Goal: Task Accomplishment & Management: Manage account settings

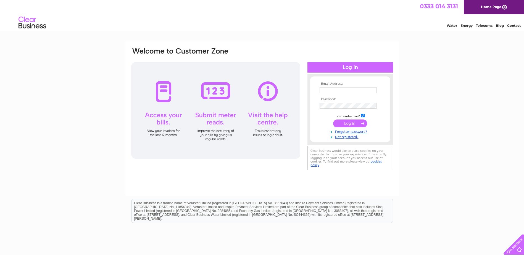
click at [346, 88] on input "text" at bounding box center [347, 90] width 57 height 6
type input "[EMAIL_ADDRESS][DOMAIN_NAME]"
click at [344, 124] on input "submit" at bounding box center [350, 124] width 34 height 8
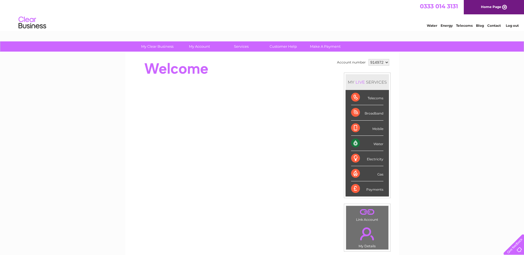
click at [454, 83] on div "My Clear Business Login Details My Details My Preferences Link Account My Accou…" at bounding box center [262, 196] width 524 height 310
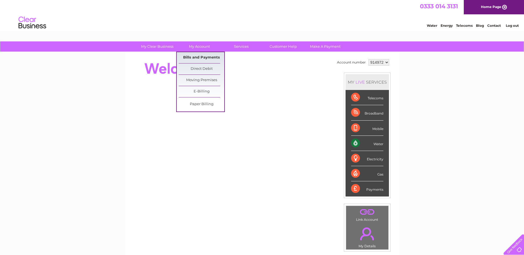
click at [195, 57] on link "Bills and Payments" at bounding box center [202, 57] width 46 height 11
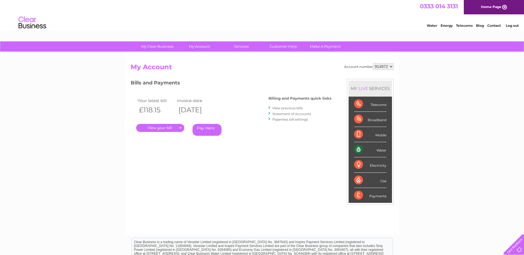
click at [172, 128] on link "." at bounding box center [160, 128] width 48 height 8
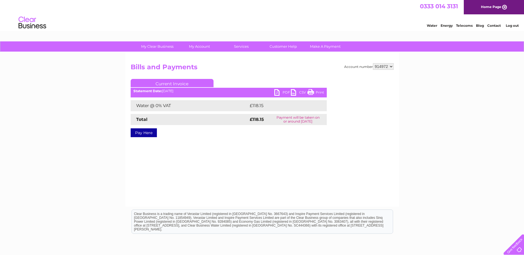
click at [281, 93] on link "PDF" at bounding box center [282, 93] width 17 height 8
